Goal: Information Seeking & Learning: Learn about a topic

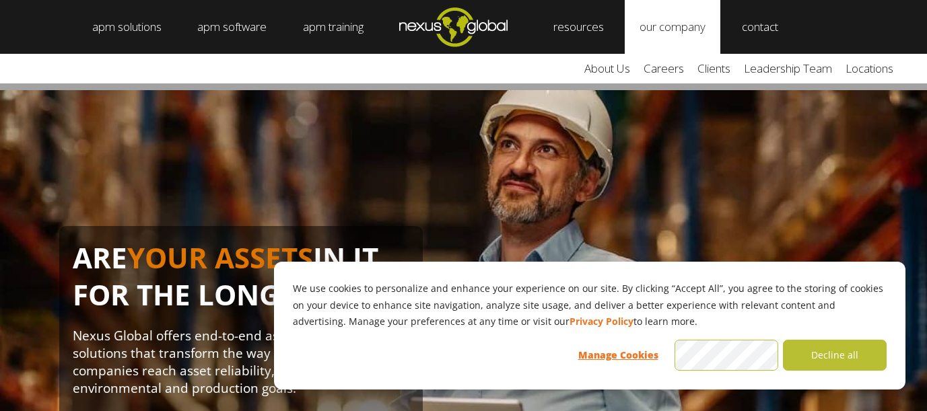
click at [695, 20] on link "our company" at bounding box center [673, 27] width 96 height 54
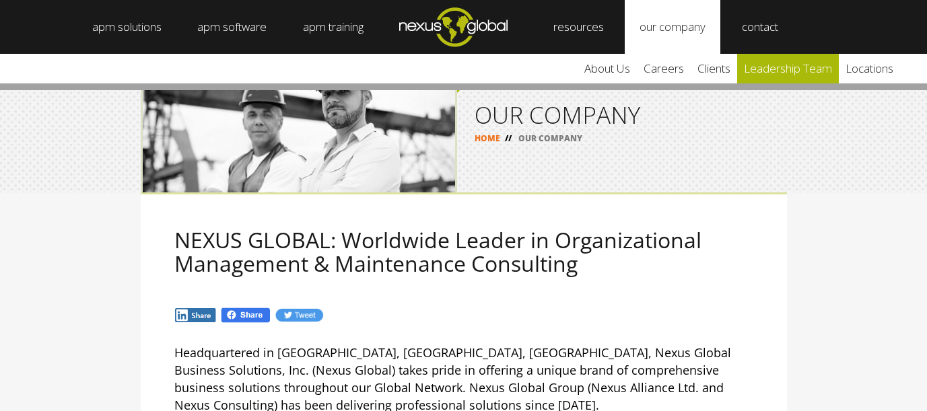
click at [779, 64] on link "leadership team" at bounding box center [788, 69] width 102 height 30
